Goal: Feedback & Contribution: Submit feedback/report problem

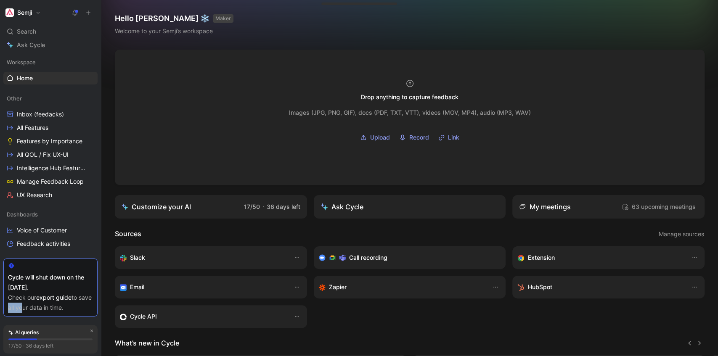
drag, startPoint x: 18, startPoint y: 309, endPoint x: 65, endPoint y: 309, distance: 47.1
click at [61, 309] on div "Check our export guide to save all your data in time." at bounding box center [50, 303] width 85 height 20
click at [65, 309] on div "Check our export guide to save all your data in time." at bounding box center [50, 303] width 85 height 20
drag, startPoint x: 25, startPoint y: 308, endPoint x: 74, endPoint y: 309, distance: 49.6
click at [58, 307] on div "Check our export guide to save all your data in time." at bounding box center [50, 303] width 85 height 20
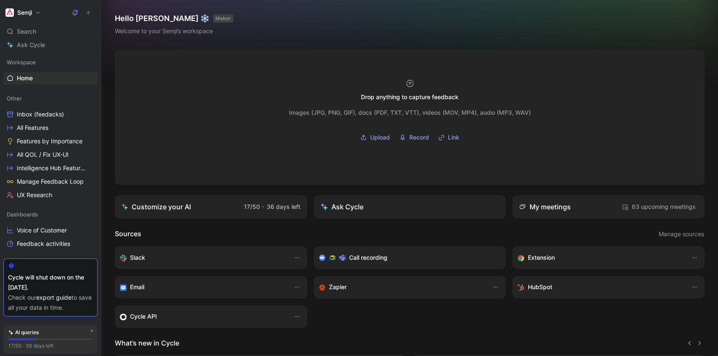
click at [74, 309] on div "Check our export guide to save all your data in time." at bounding box center [50, 303] width 85 height 20
click at [49, 119] on link "Inbox (feedacks)" at bounding box center [50, 114] width 94 height 13
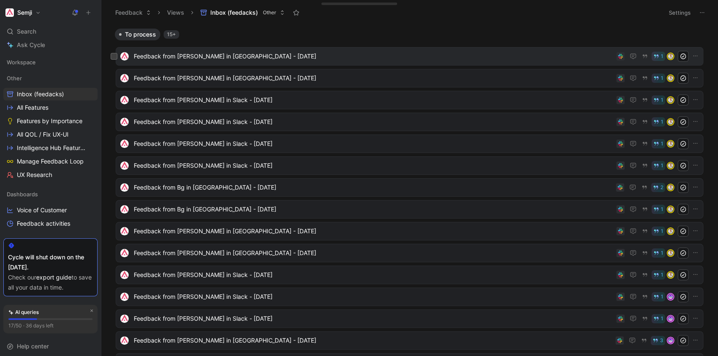
click at [191, 57] on span "Feedback from [PERSON_NAME] in [GEOGRAPHIC_DATA] - [DATE]" at bounding box center [373, 56] width 479 height 10
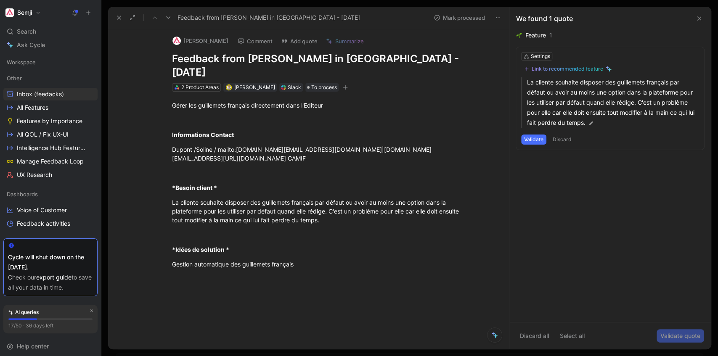
click at [533, 140] on button "Validate" at bounding box center [533, 140] width 25 height 10
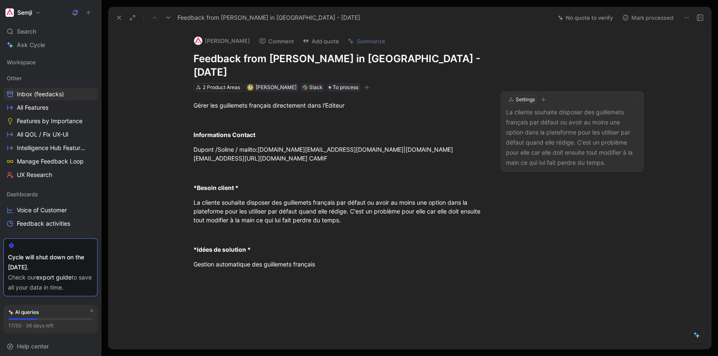
click at [541, 97] on icon "button" at bounding box center [543, 99] width 5 height 5
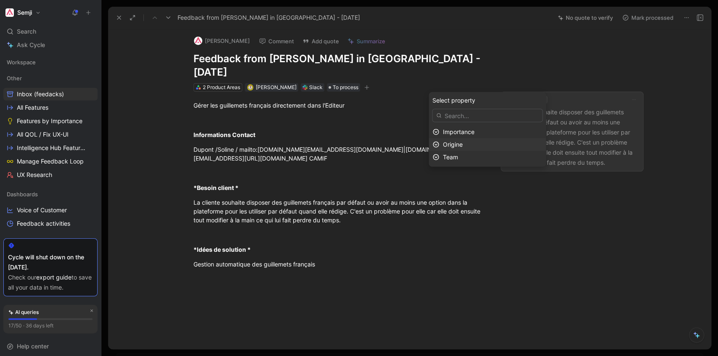
click at [467, 138] on div "Origine" at bounding box center [486, 144] width 117 height 13
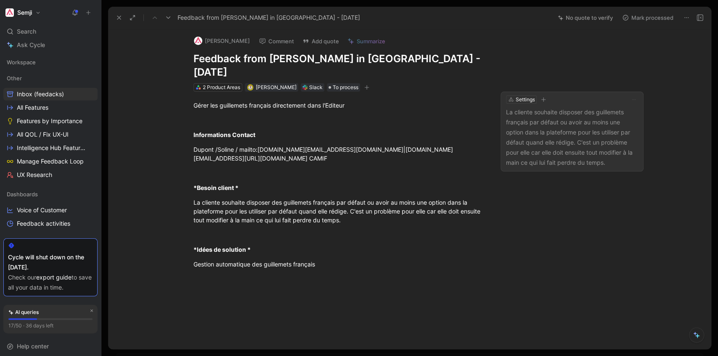
click at [543, 98] on icon "button" at bounding box center [543, 100] width 0 height 5
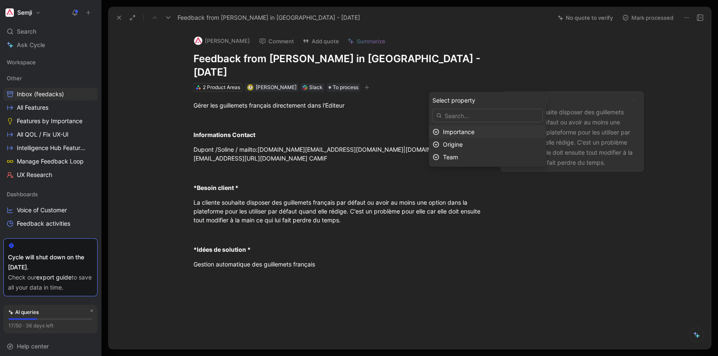
click at [523, 132] on div "Importance" at bounding box center [492, 132] width 100 height 10
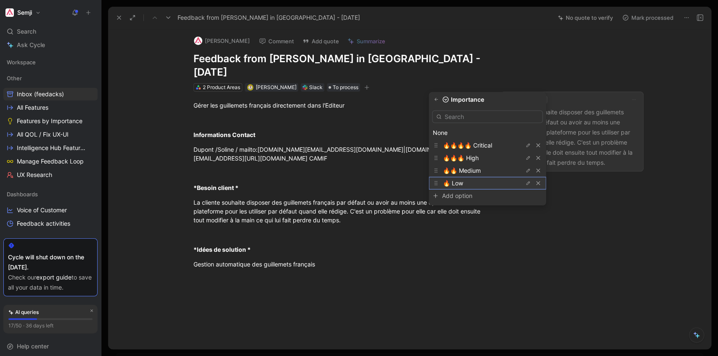
click at [462, 184] on span "🔥 Low" at bounding box center [452, 182] width 20 height 7
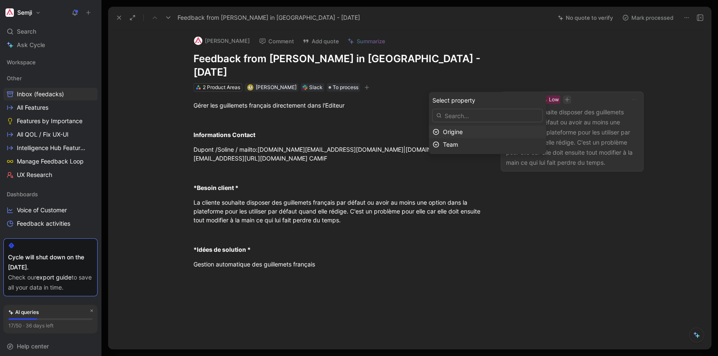
click at [462, 130] on span "Origine" at bounding box center [452, 131] width 20 height 7
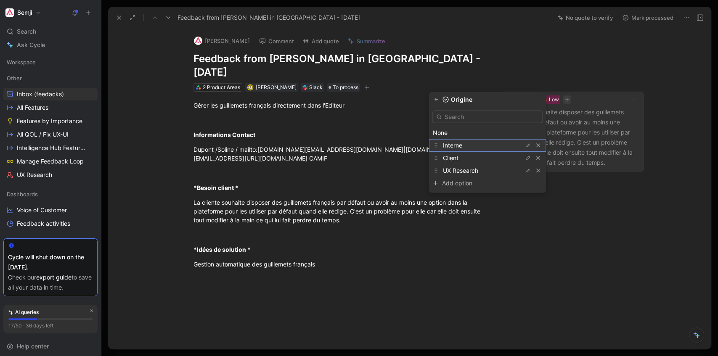
click at [468, 150] on div "Interne" at bounding box center [486, 145] width 117 height 13
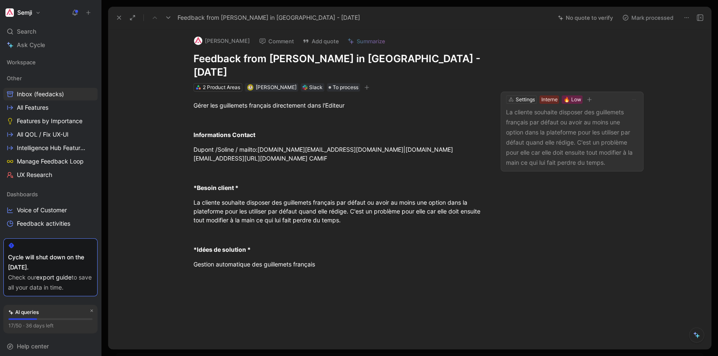
click at [219, 39] on button "[PERSON_NAME]" at bounding box center [221, 40] width 63 height 13
drag, startPoint x: 256, startPoint y: 135, endPoint x: 319, endPoint y: 133, distance: 63.1
click at [319, 145] on div "Dupont /Soline / mailto:[DOMAIN_NAME][EMAIL_ADDRESS][DOMAIN_NAME]|[DOMAIN_NAME]…" at bounding box center [338, 154] width 291 height 18
copy div "[DOMAIN_NAME][EMAIL_ADDRESS][DOMAIN_NAME]"
click at [223, 40] on button "[PERSON_NAME]" at bounding box center [221, 40] width 63 height 13
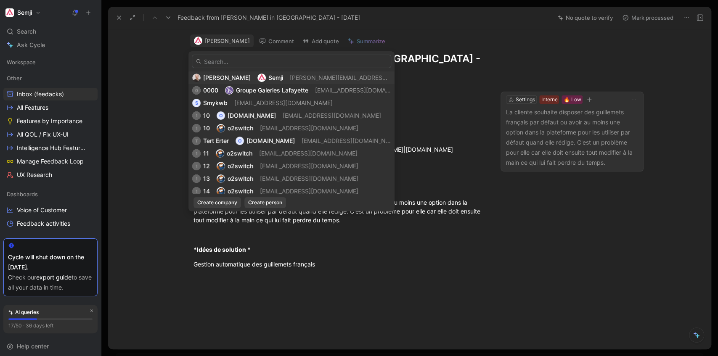
type input "[DOMAIN_NAME][EMAIL_ADDRESS][DOMAIN_NAME]"
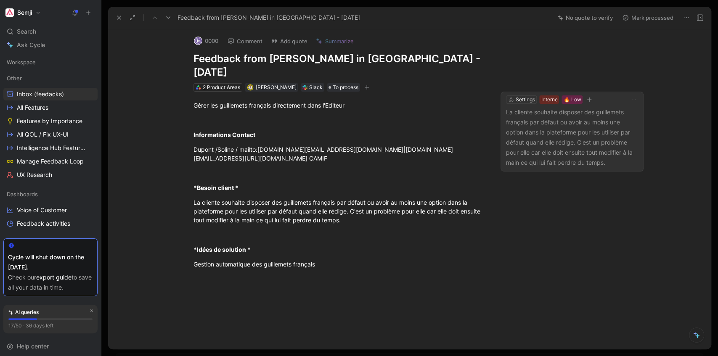
click at [211, 42] on button "0000" at bounding box center [206, 40] width 32 height 13
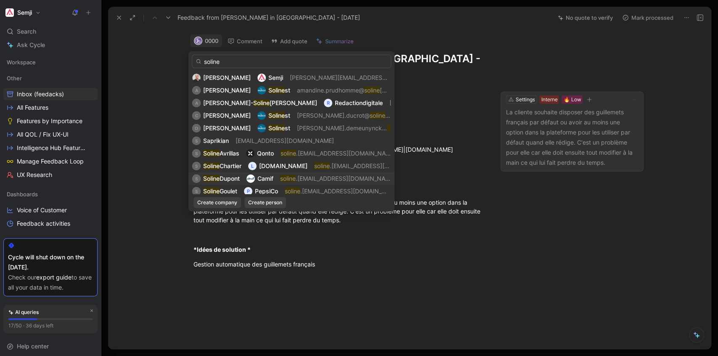
type input "soline"
click at [320, 182] on span "soline .[EMAIL_ADDRESS][DOMAIN_NAME]" at bounding box center [335, 179] width 111 height 10
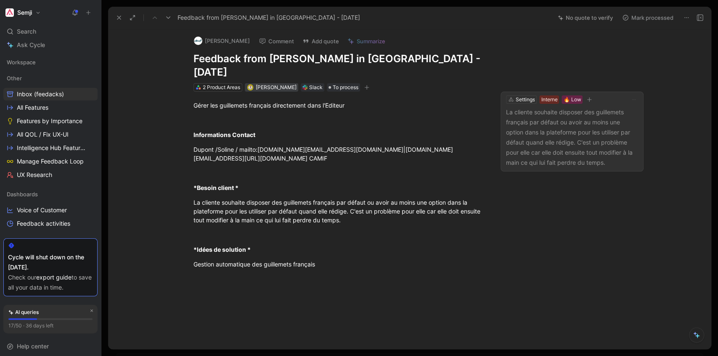
click at [267, 84] on span "[PERSON_NAME]" at bounding box center [276, 87] width 41 height 6
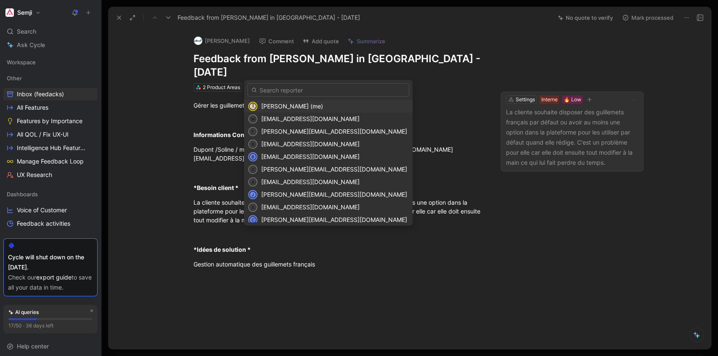
type input "ù"
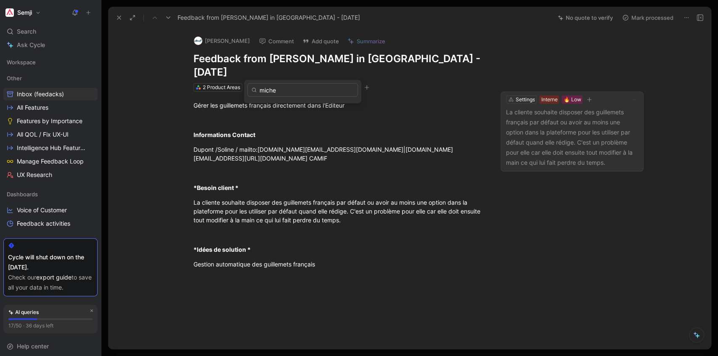
type input "[PERSON_NAME]"
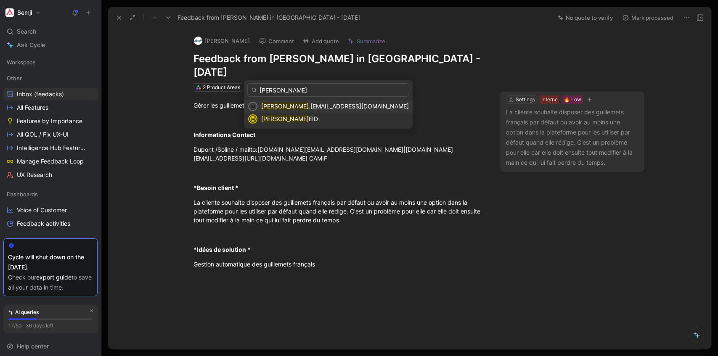
click at [309, 106] on span ".[EMAIL_ADDRESS][DOMAIN_NAME]" at bounding box center [359, 106] width 100 height 7
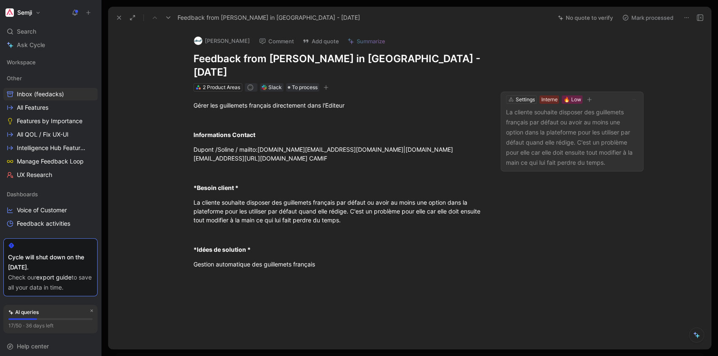
click at [589, 95] on button "button" at bounding box center [589, 99] width 8 height 8
click at [501, 132] on span "Team" at bounding box center [496, 131] width 15 height 7
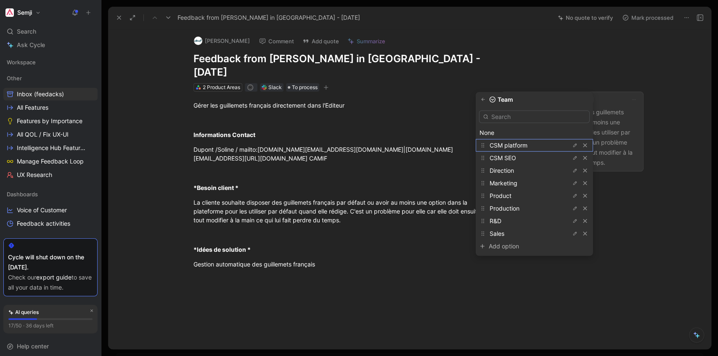
click at [509, 141] on div "CSM platform" at bounding box center [520, 145] width 63 height 10
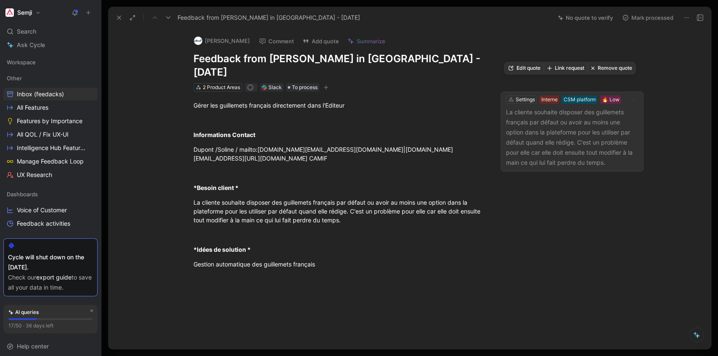
click at [571, 68] on button "Link request" at bounding box center [565, 68] width 44 height 12
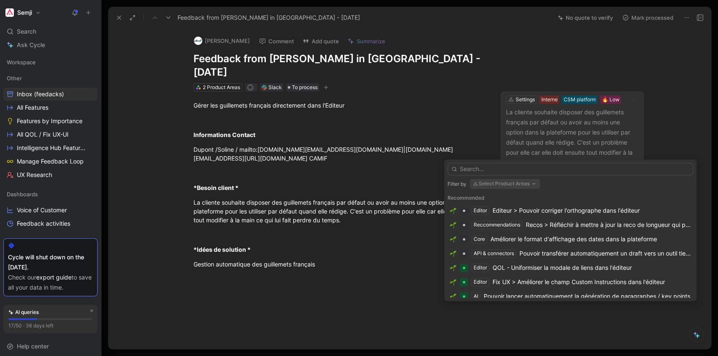
click at [521, 172] on input "text" at bounding box center [569, 169] width 245 height 13
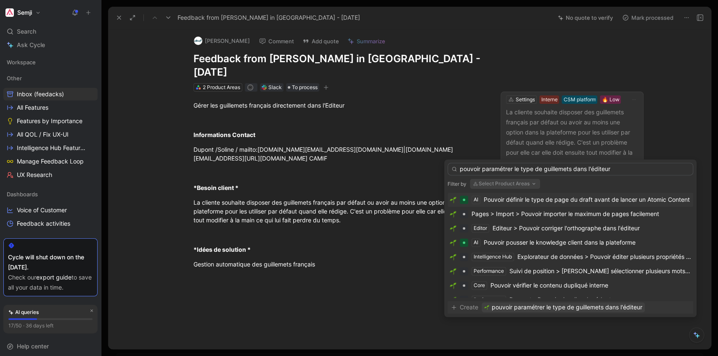
type input "pouvoir paramétrer le type de guillemets dans l'éditeur"
click at [513, 310] on span "pouvoir paramétrer le type de guillemets dans l'éditeur" at bounding box center [566, 307] width 150 height 10
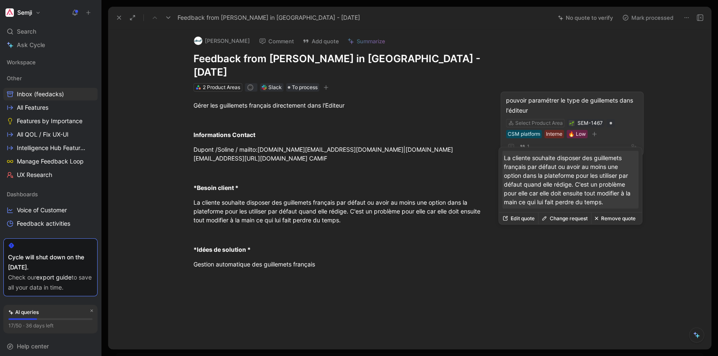
click at [593, 130] on button "button" at bounding box center [594, 134] width 8 height 8
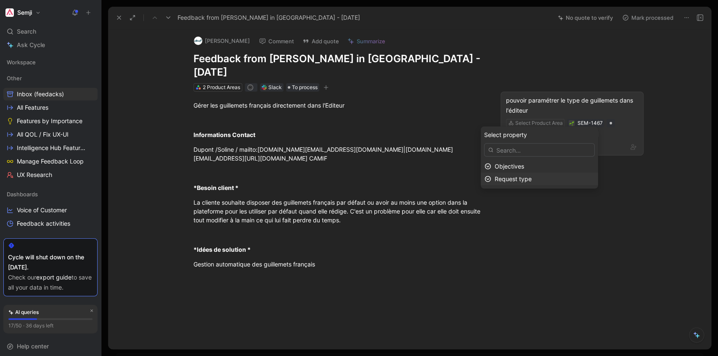
click at [531, 180] on span "Request type" at bounding box center [512, 178] width 37 height 7
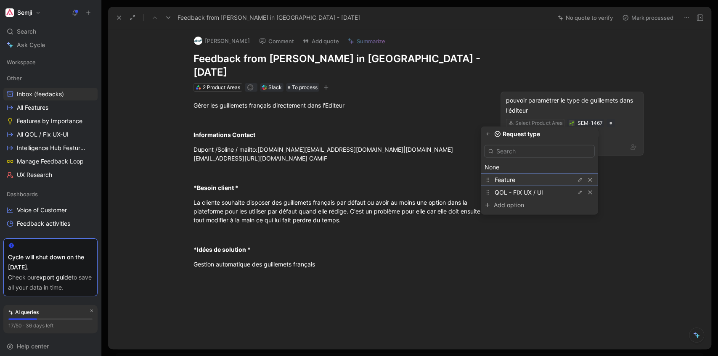
click at [528, 179] on div "Feature" at bounding box center [525, 180] width 63 height 10
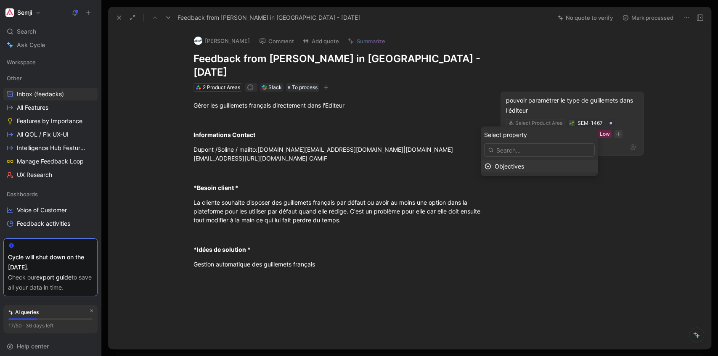
click at [520, 169] on span "Objectives" at bounding box center [508, 166] width 29 height 7
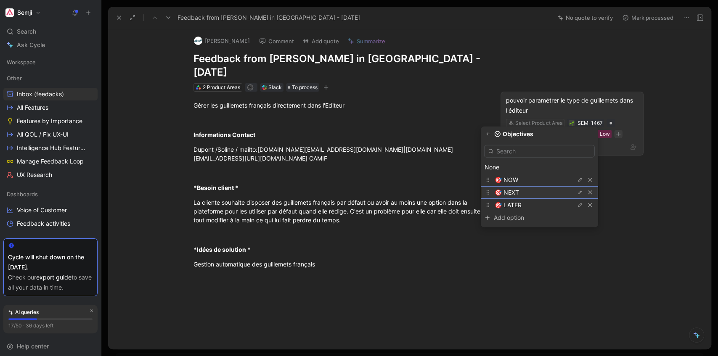
click at [519, 189] on span "🎯 NEXT" at bounding box center [506, 192] width 24 height 7
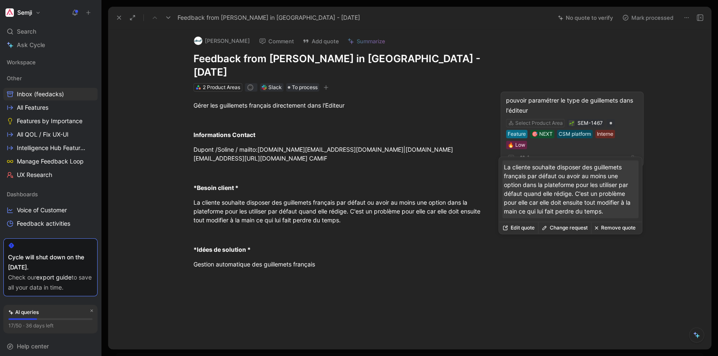
click at [515, 130] on div "Feature" at bounding box center [516, 134] width 18 height 8
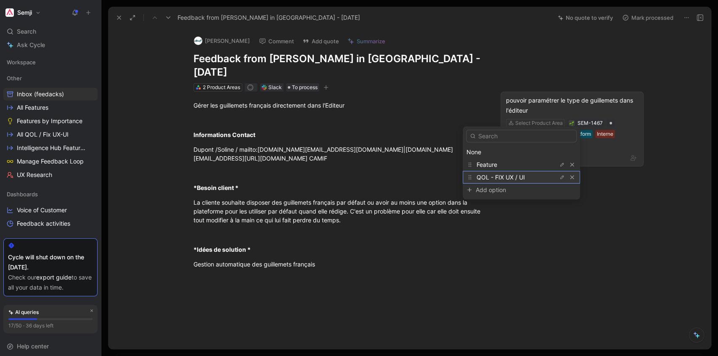
click at [503, 178] on span "QOL - FIX UX / UI" at bounding box center [500, 177] width 48 height 7
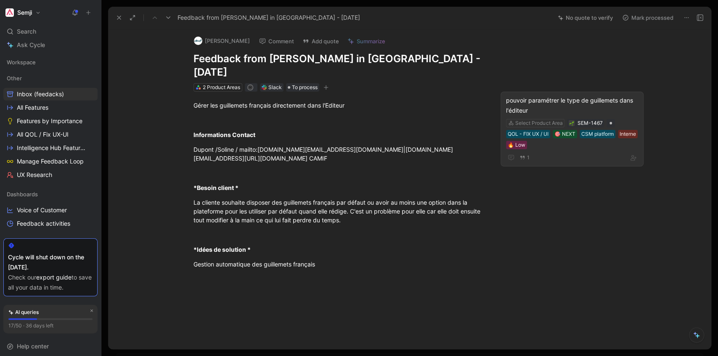
click at [555, 199] on div "[PERSON_NAME] Comment Add quote Summarize Feedback from [PERSON_NAME] in [GEOGR…" at bounding box center [409, 189] width 602 height 321
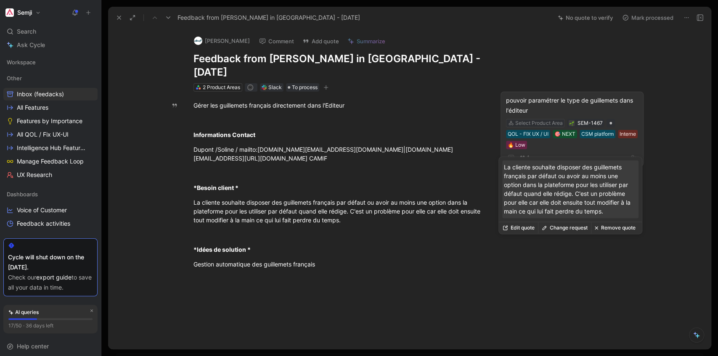
click at [533, 119] on div "Select Product Area" at bounding box center [538, 123] width 47 height 8
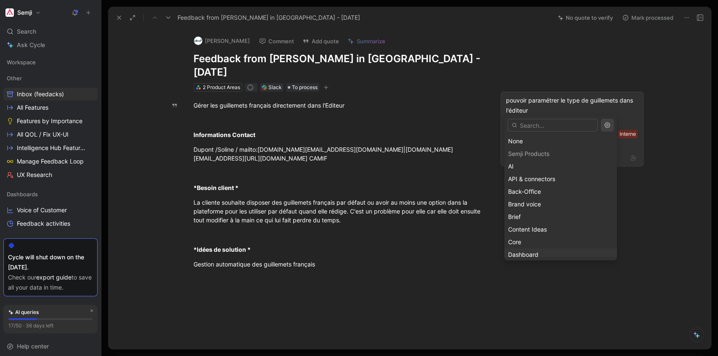
scroll to position [28, 0]
click at [533, 236] on div "Editor" at bounding box center [560, 240] width 105 height 10
